Goal: Transaction & Acquisition: Download file/media

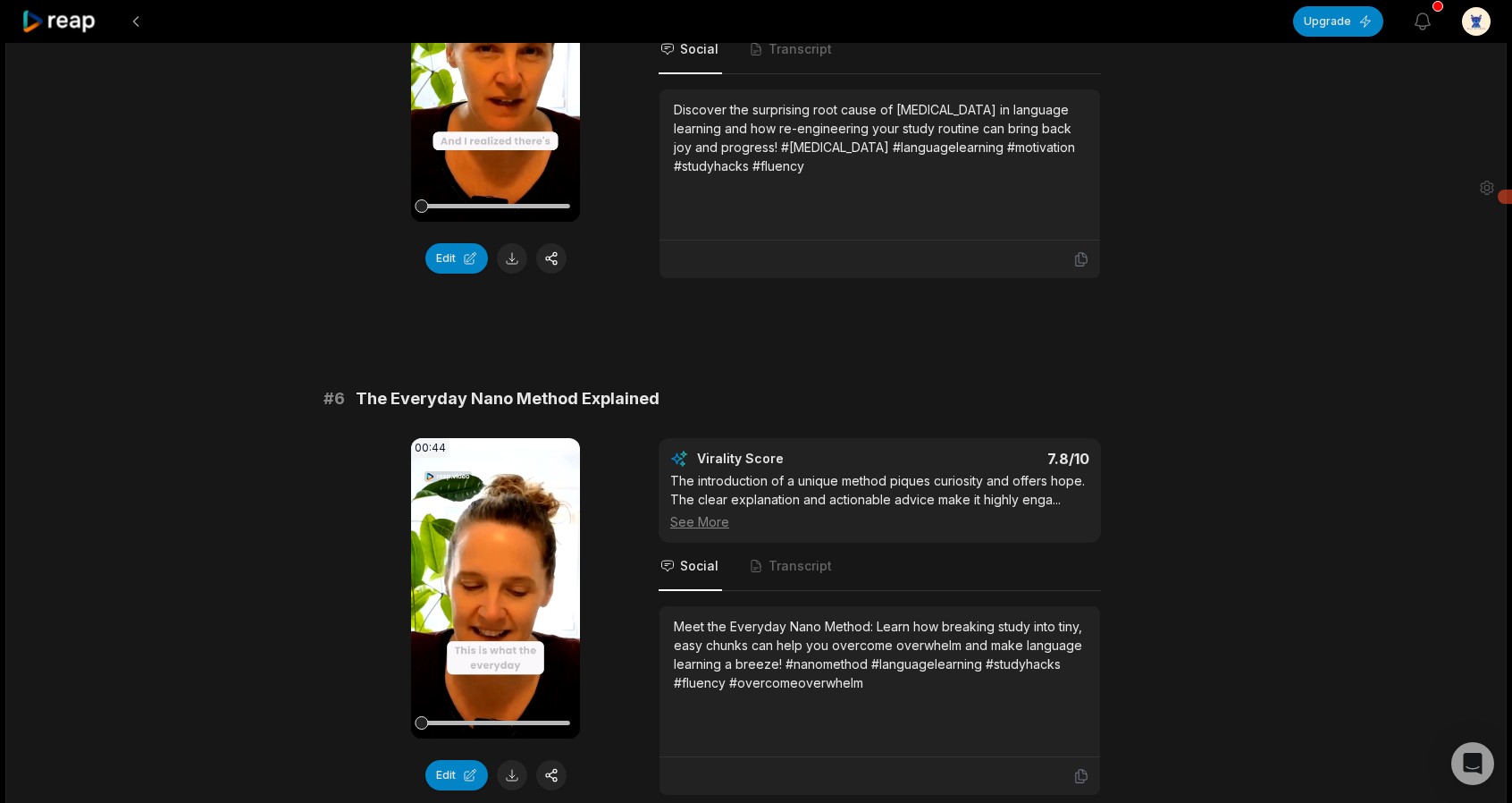
scroll to position [3130, 0]
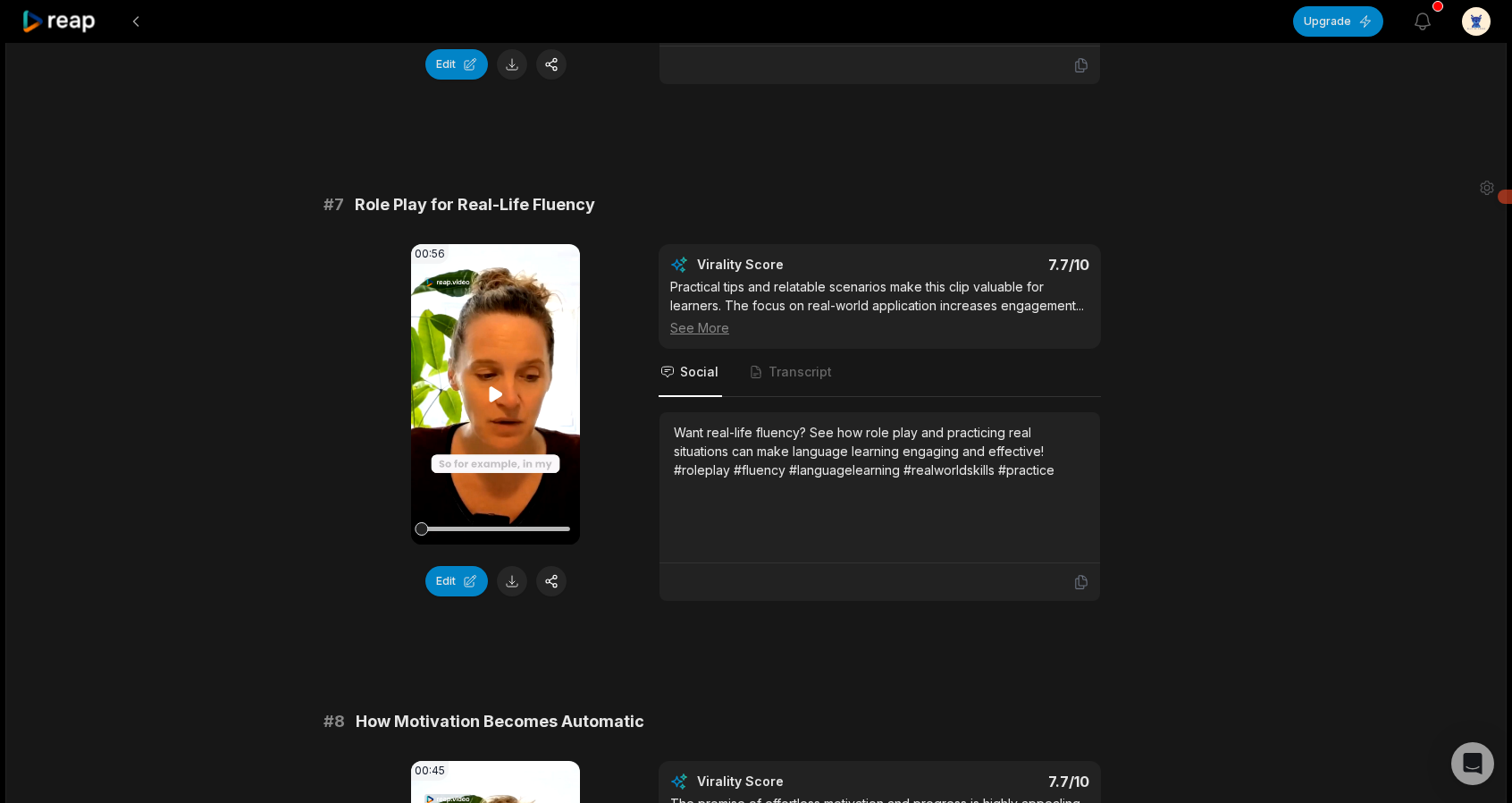
click at [489, 387] on icon at bounding box center [496, 394] width 13 height 15
click at [513, 566] on button at bounding box center [512, 582] width 31 height 31
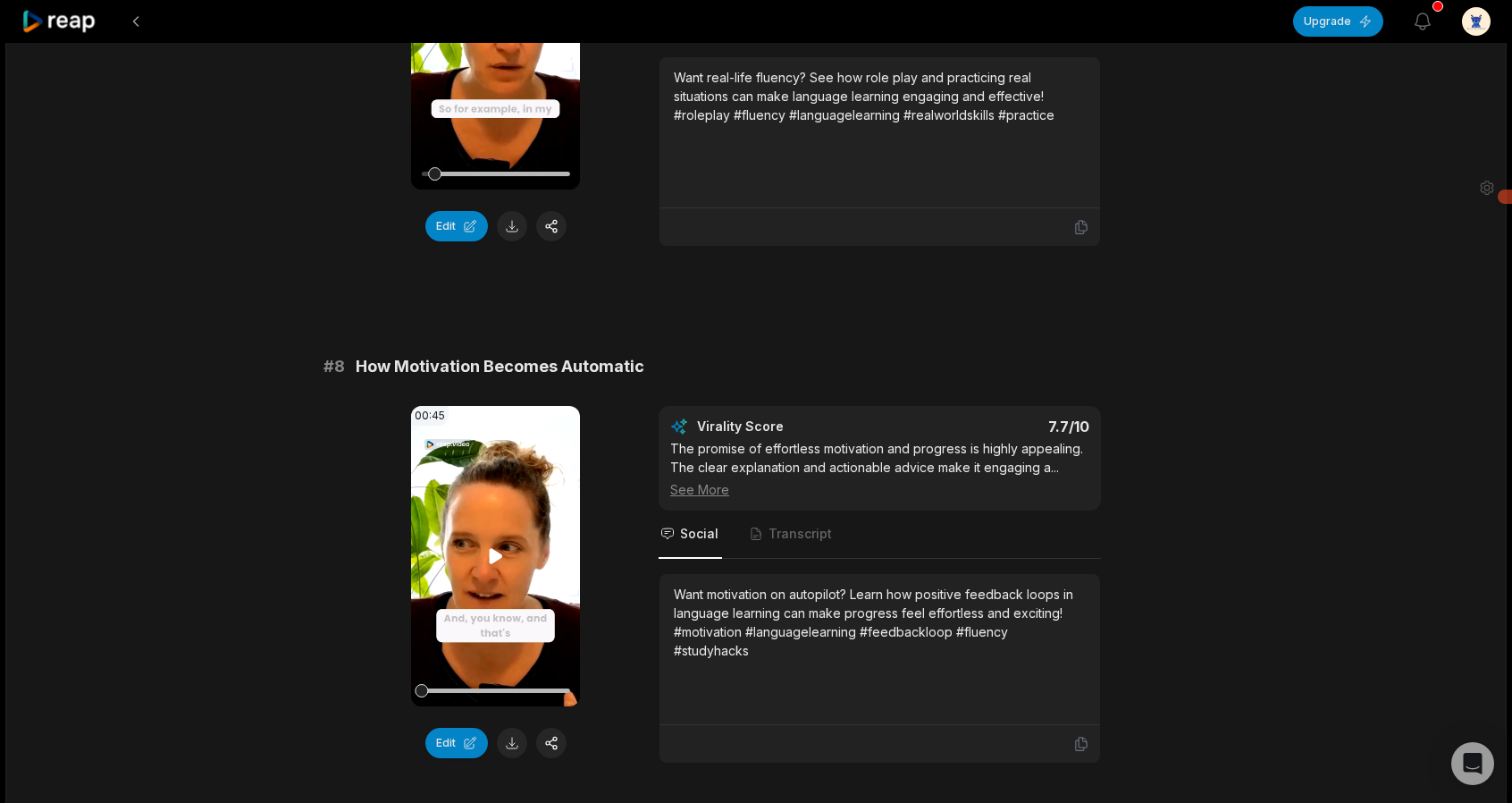
scroll to position [3488, 0]
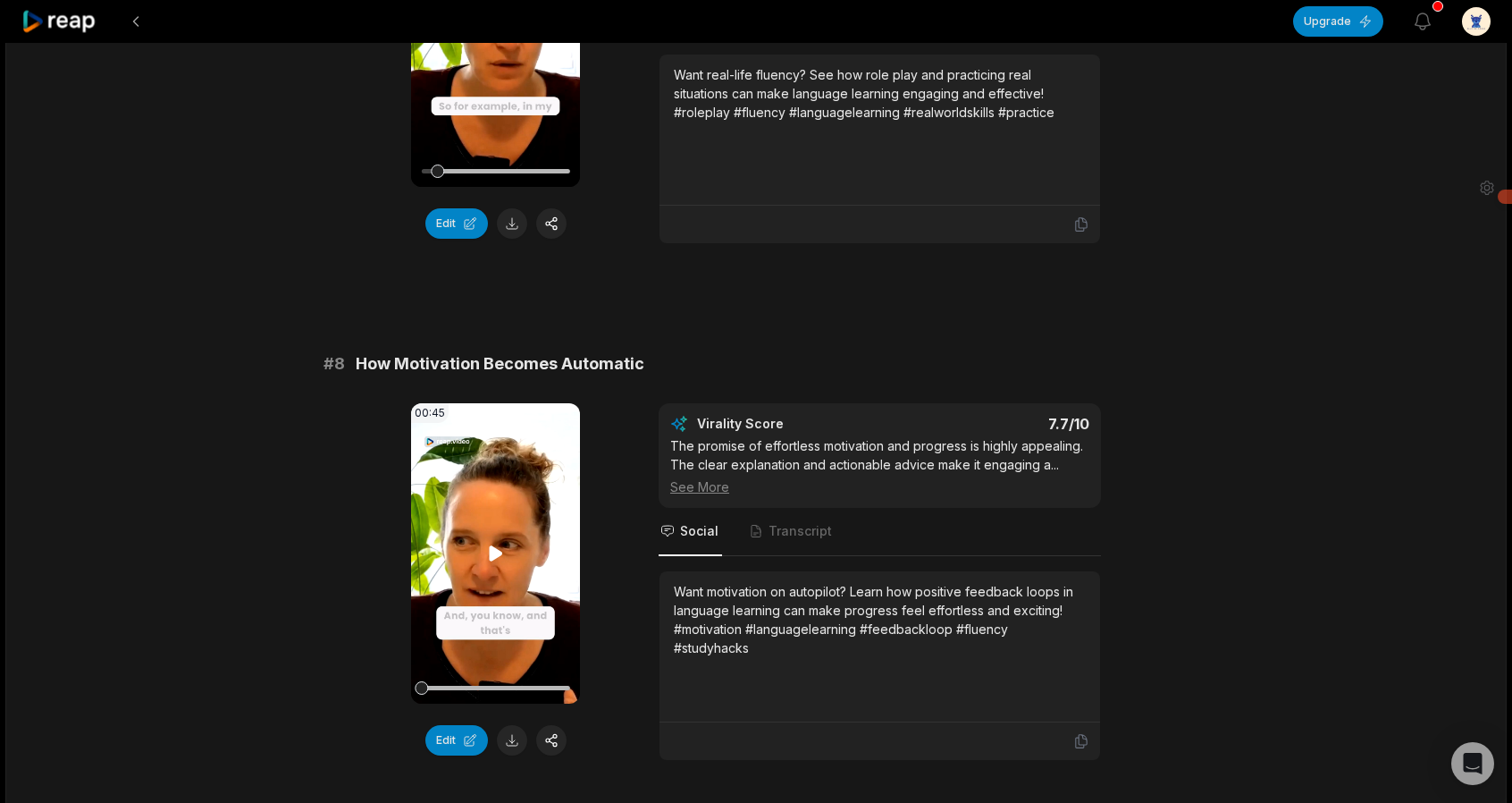
click at [491, 545] on icon at bounding box center [496, 553] width 13 height 15
click at [512, 725] on button at bounding box center [512, 740] width 31 height 31
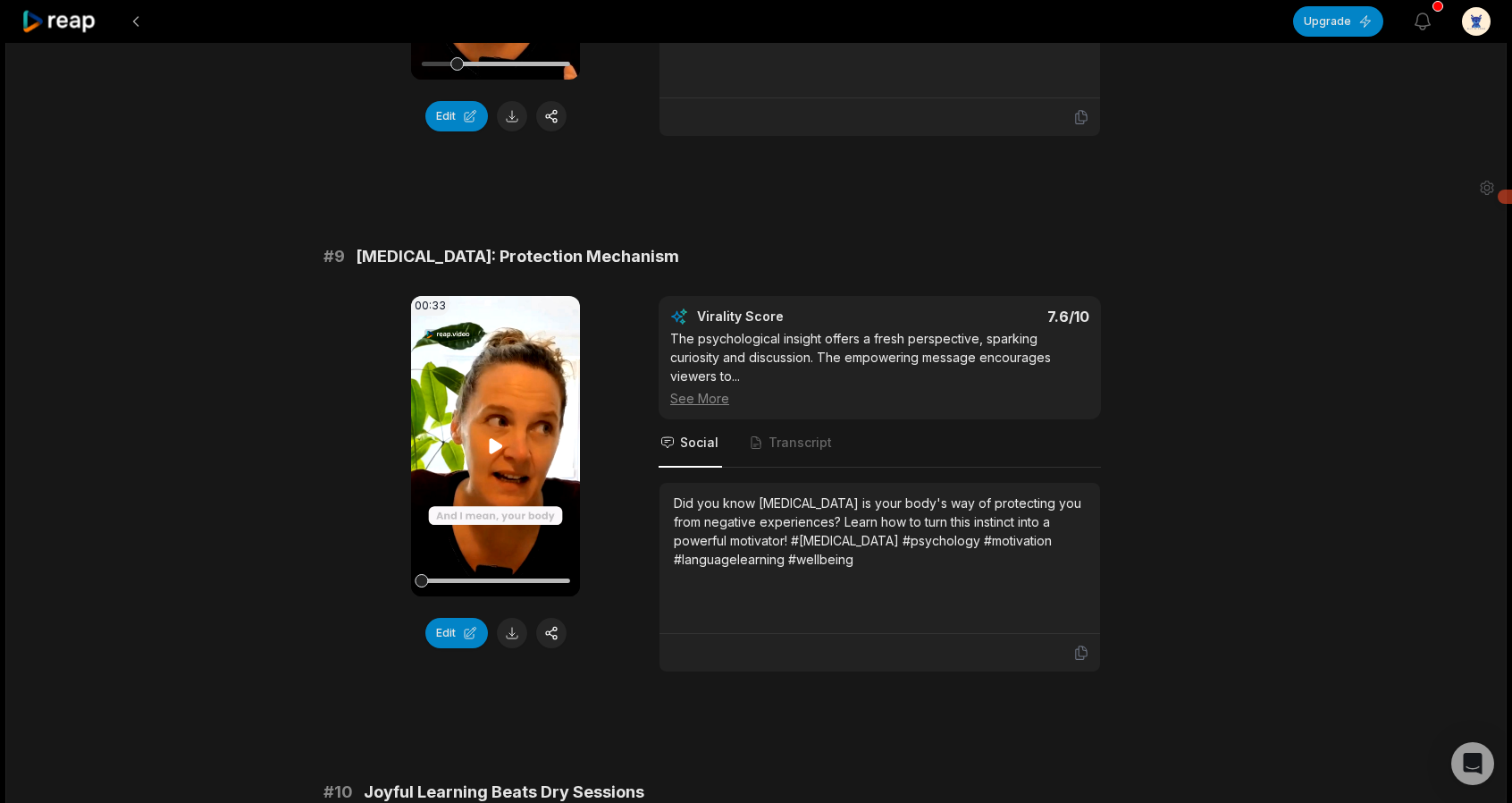
scroll to position [4114, 0]
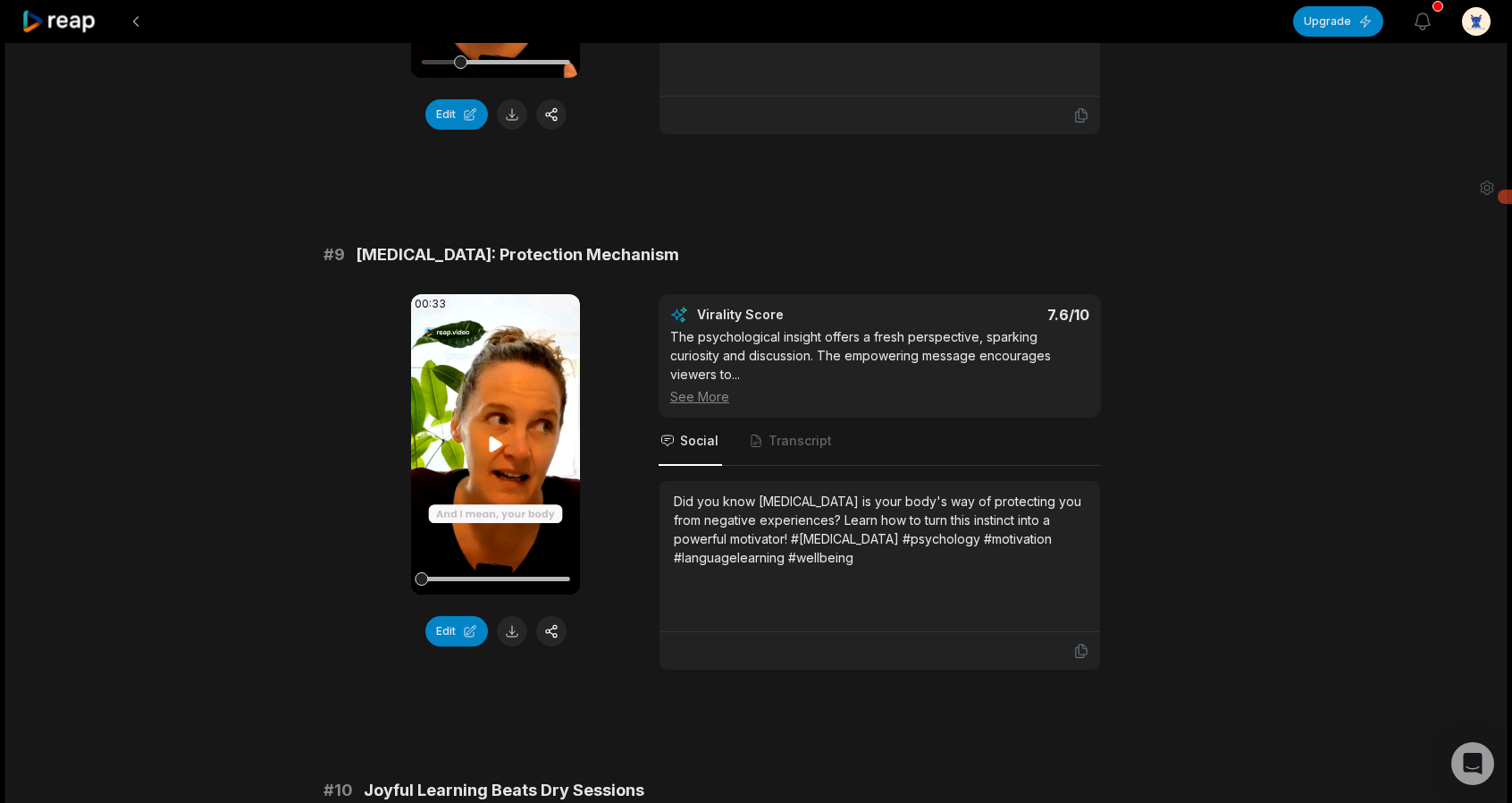
click at [494, 437] on icon at bounding box center [496, 444] width 13 height 15
click at [516, 616] on button at bounding box center [512, 632] width 31 height 31
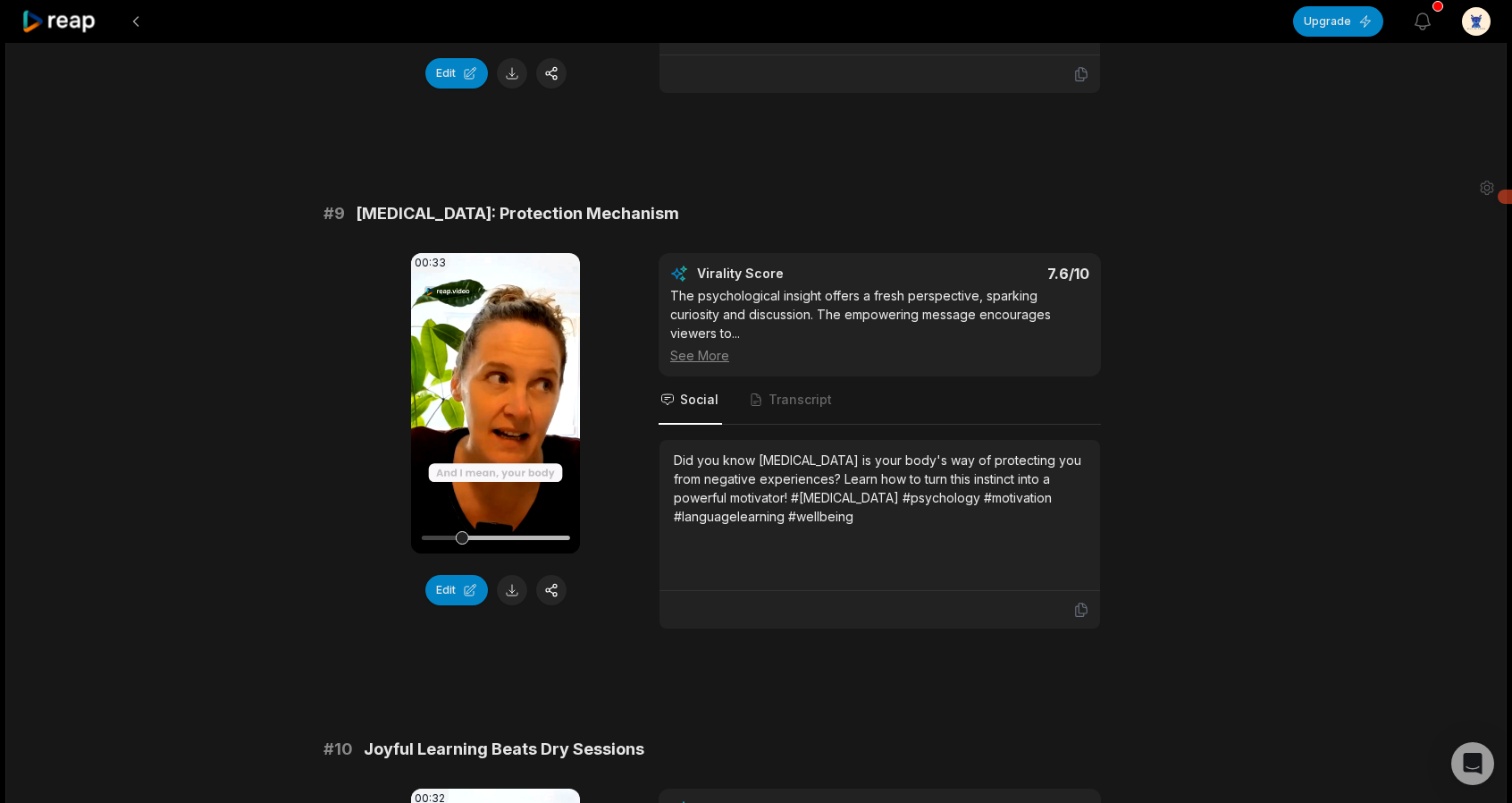
scroll to position [4472, 0]
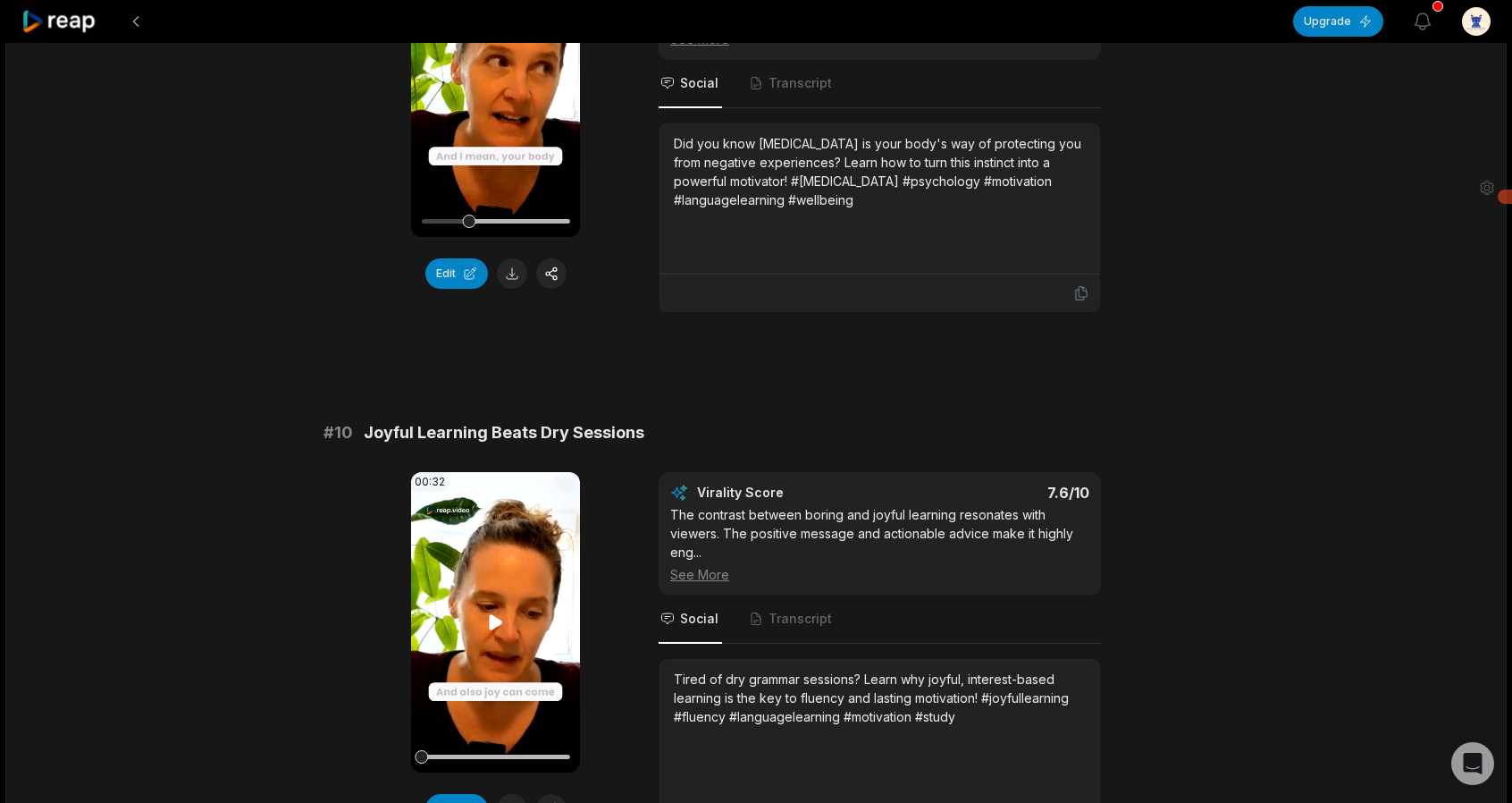
click at [485, 612] on icon at bounding box center [496, 622] width 21 height 21
click at [511, 794] on button at bounding box center [512, 810] width 31 height 31
click at [512, 794] on button at bounding box center [512, 810] width 31 height 31
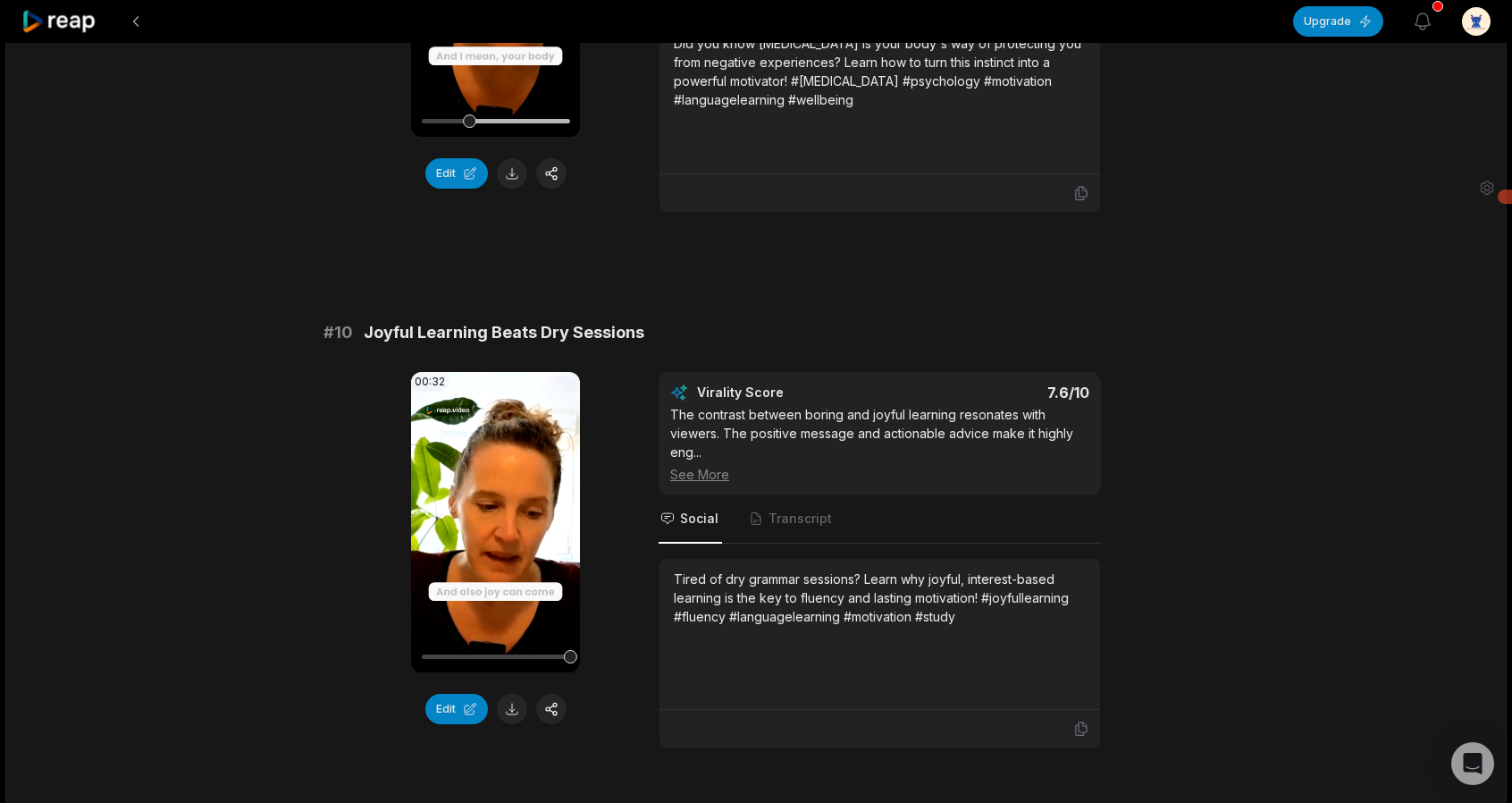
scroll to position [4653, 0]
